Goal: Entertainment & Leisure: Consume media (video, audio)

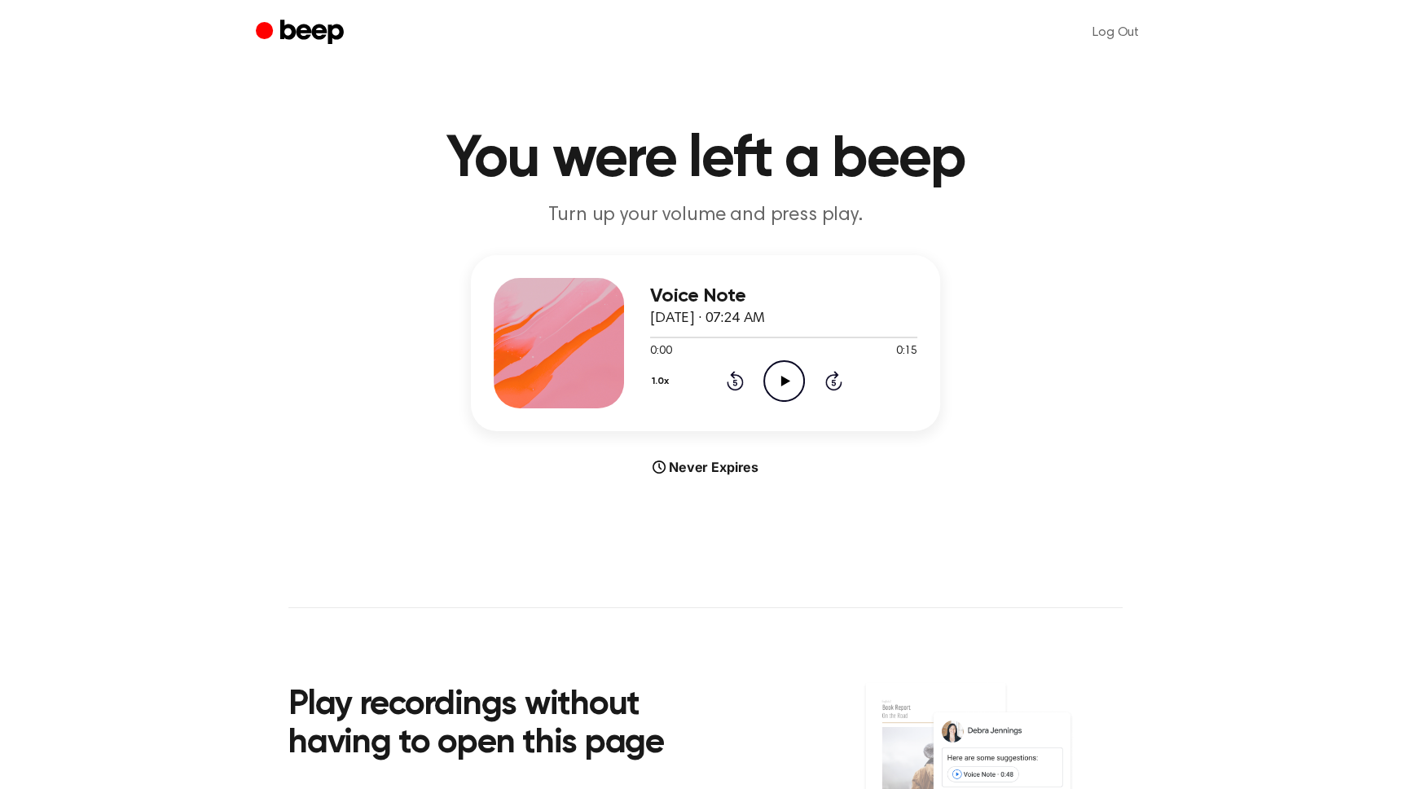
click at [782, 380] on icon at bounding box center [784, 381] width 9 height 11
click at [780, 382] on icon at bounding box center [784, 381] width 9 height 11
click at [780, 382] on icon at bounding box center [783, 381] width 7 height 11
click at [780, 382] on icon at bounding box center [784, 381] width 9 height 11
click at [781, 373] on icon "Play Audio" at bounding box center [784, 381] width 42 height 42
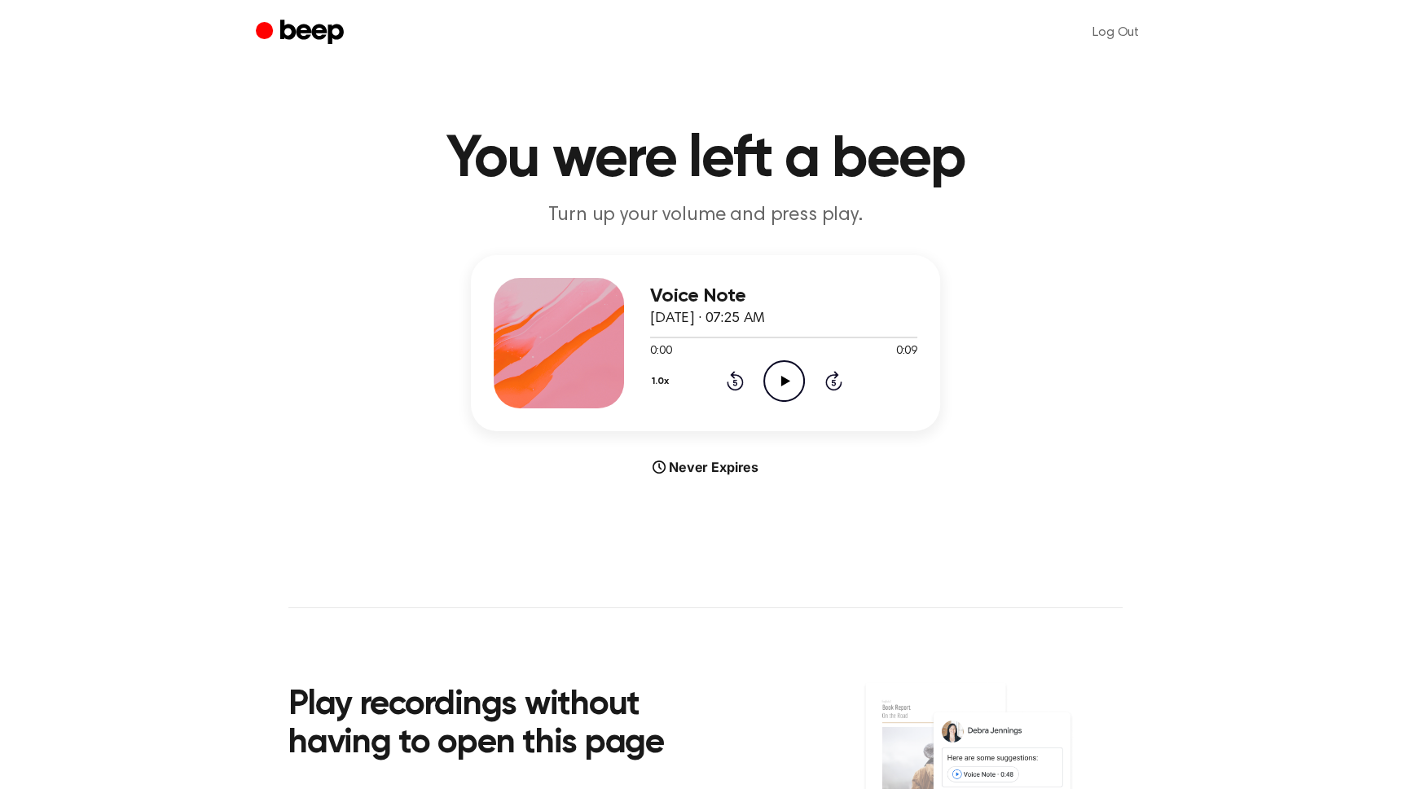
click at [788, 376] on icon "Play Audio" at bounding box center [784, 381] width 42 height 42
